Goal: Book appointment/travel/reservation

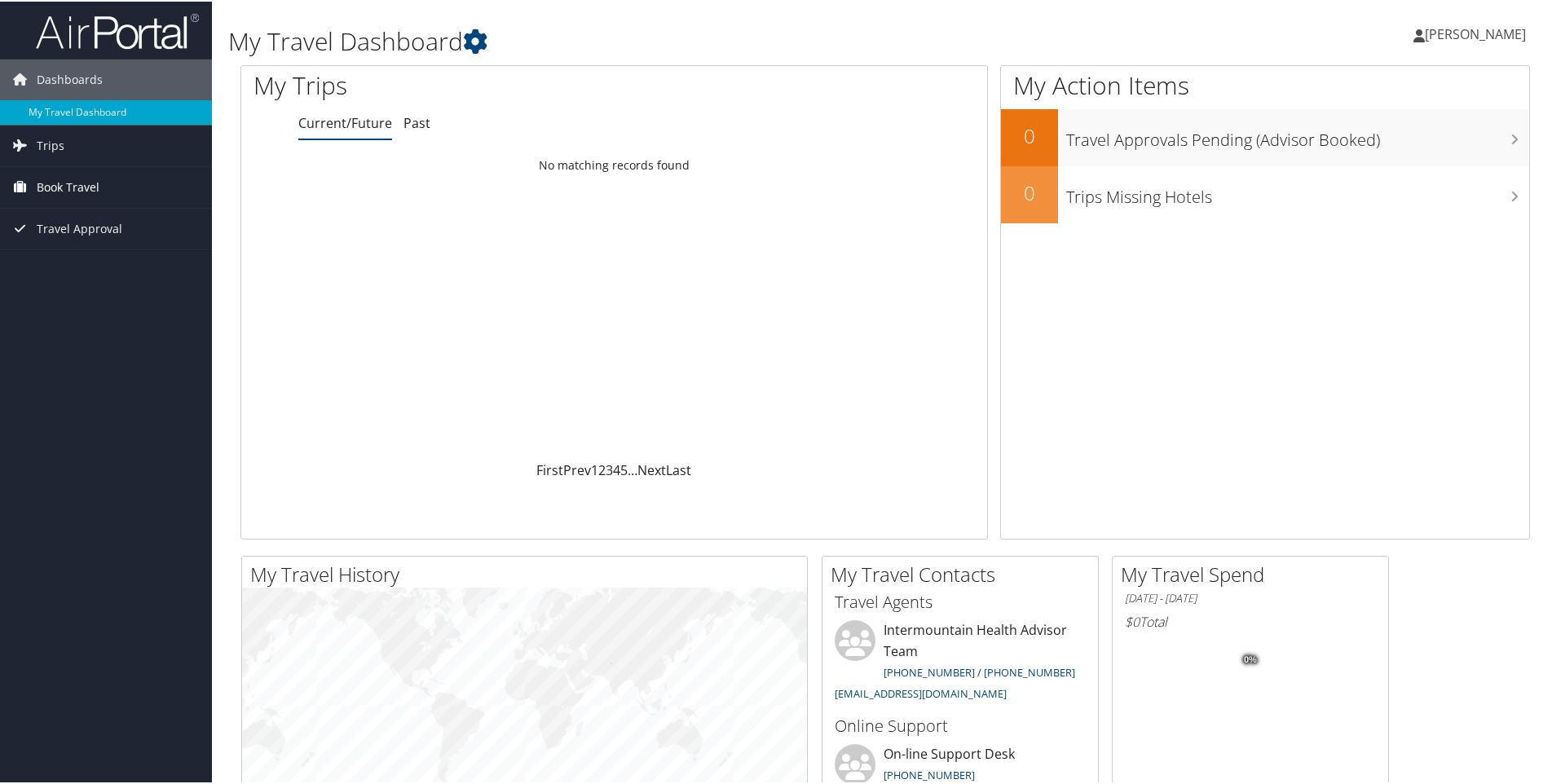
click at [69, 189] on span "Book Travel" at bounding box center [68, 185] width 63 height 41
click at [69, 265] on link "Book/Manage Online Trips" at bounding box center [106, 267] width 212 height 25
